Goal: Task Accomplishment & Management: Complete application form

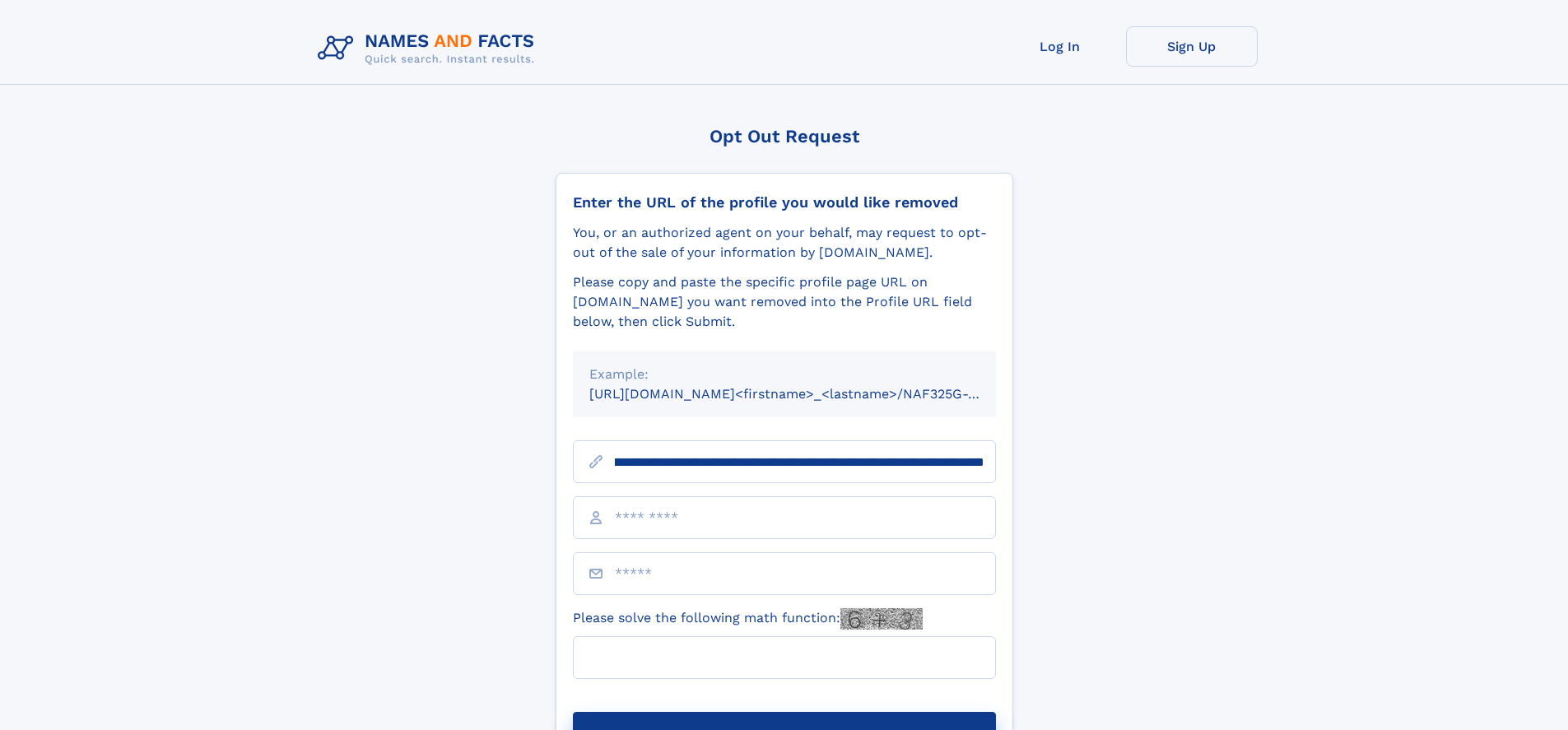
scroll to position [0, 212]
type input "**********"
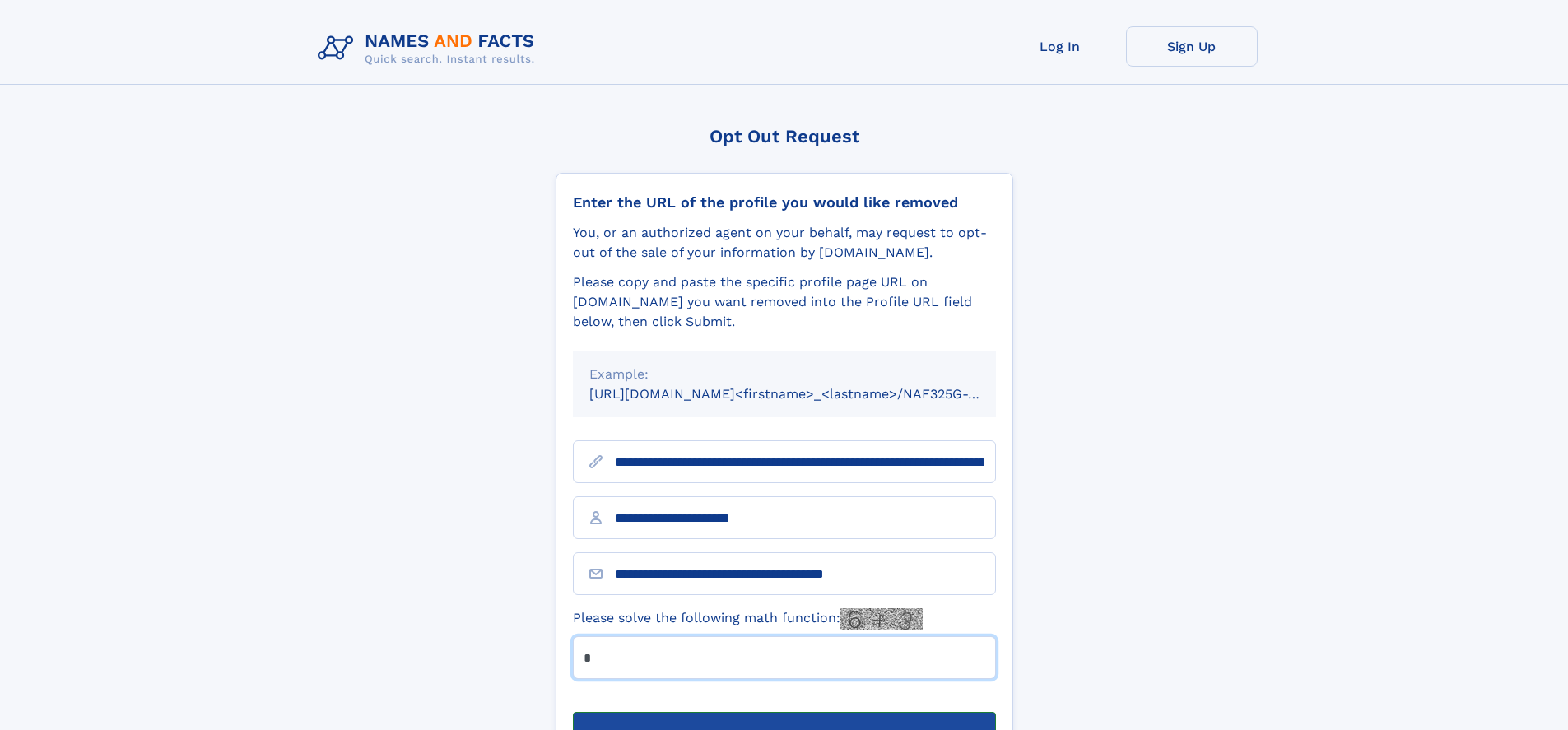
type input "*"
click at [784, 712] on button "Submit Opt Out Request" at bounding box center [784, 738] width 423 height 52
